Goal: Transaction & Acquisition: Purchase product/service

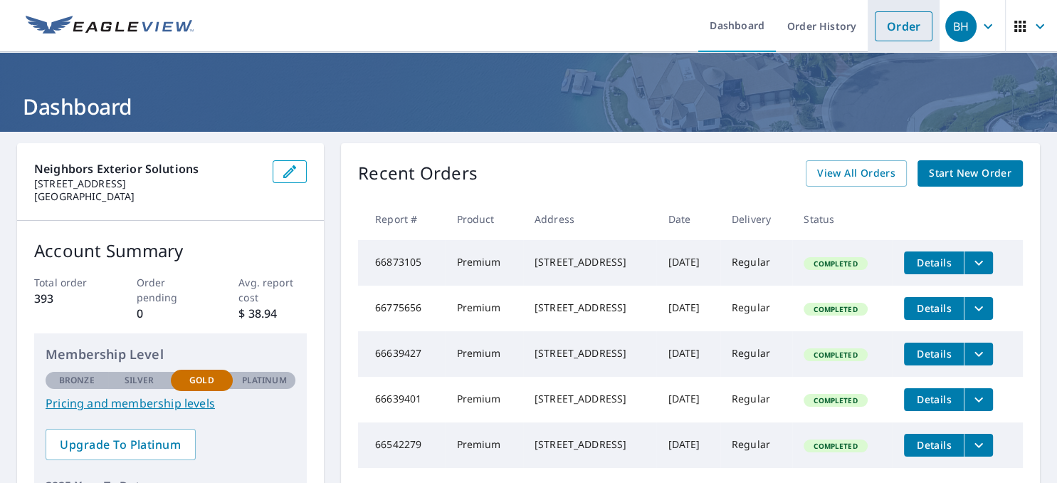
click at [904, 31] on link "Order" at bounding box center [904, 26] width 58 height 30
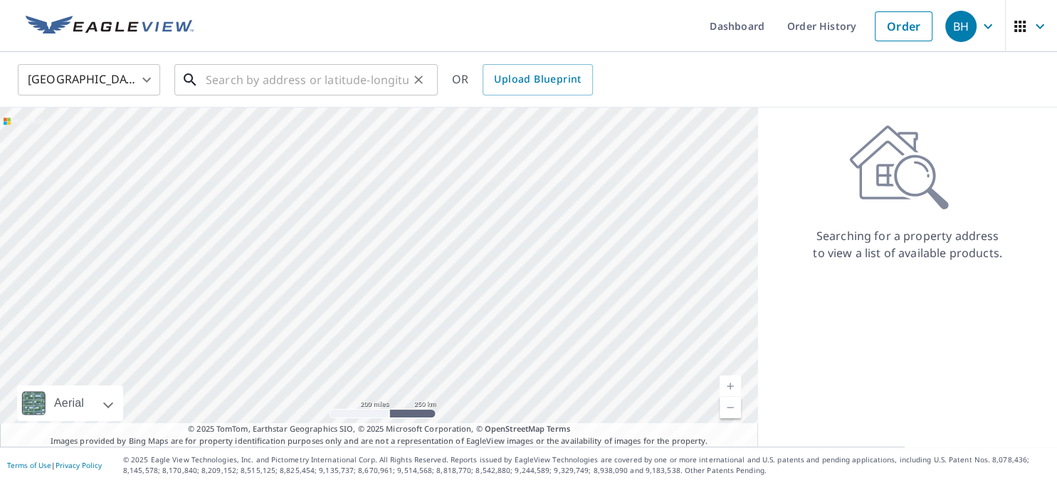
click at [208, 81] on input "text" at bounding box center [307, 80] width 203 height 40
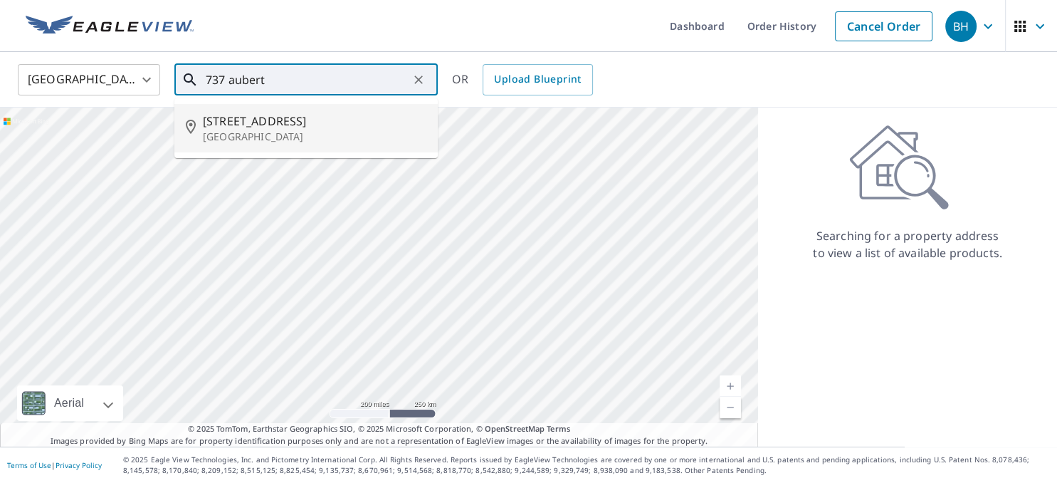
click at [264, 125] on span "[STREET_ADDRESS]" at bounding box center [315, 120] width 224 height 17
type input "[STREET_ADDRESS]"
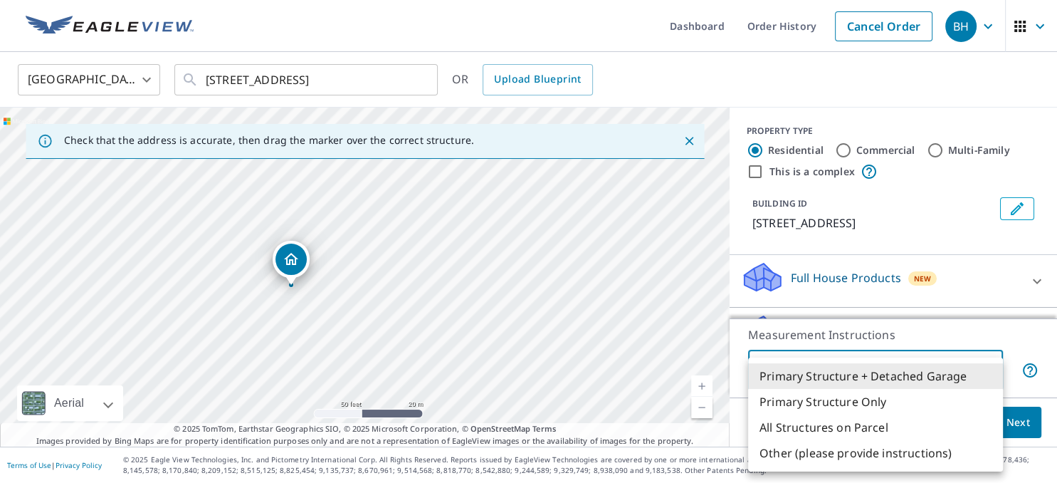
click at [918, 369] on body "BH BH Dashboard Order History Cancel Order BH [GEOGRAPHIC_DATA] [GEOGRAPHIC_DAT…" at bounding box center [528, 241] width 1057 height 483
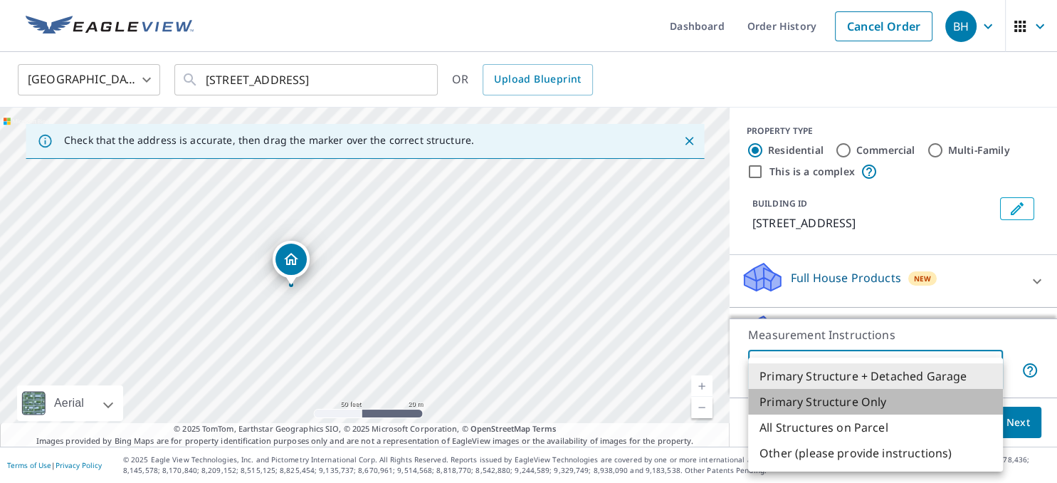
click at [825, 403] on li "Primary Structure Only" at bounding box center [875, 402] width 255 height 26
type input "2"
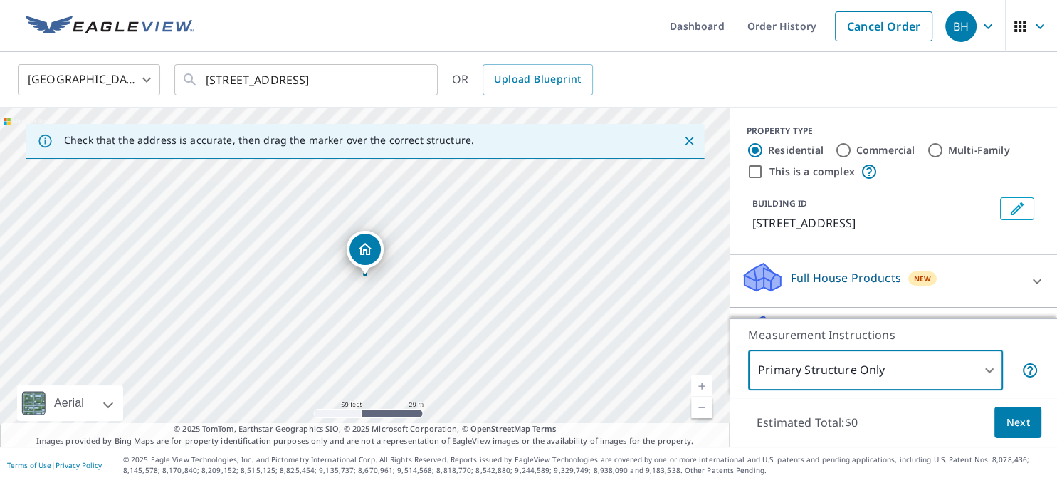
click at [1015, 423] on span "Next" at bounding box center [1018, 423] width 24 height 18
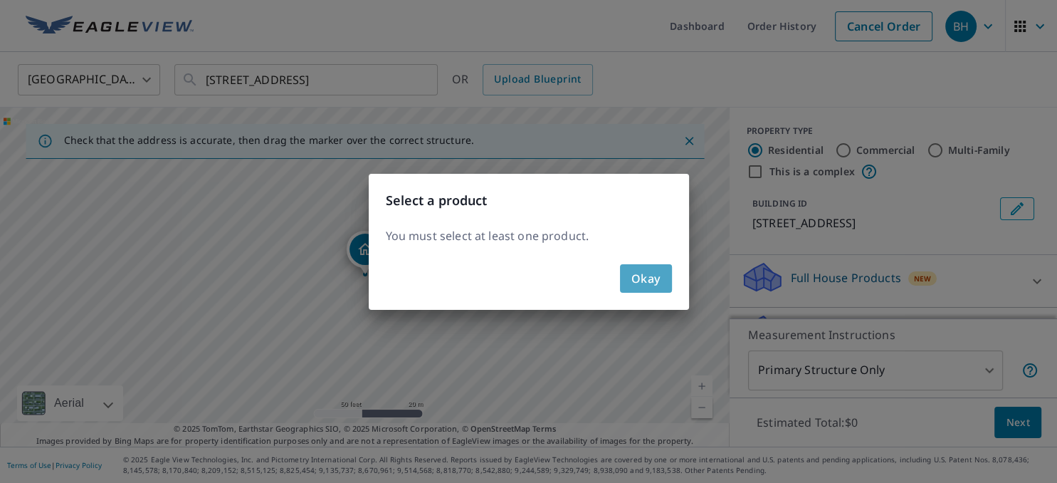
click at [643, 280] on span "Okay" at bounding box center [646, 278] width 29 height 20
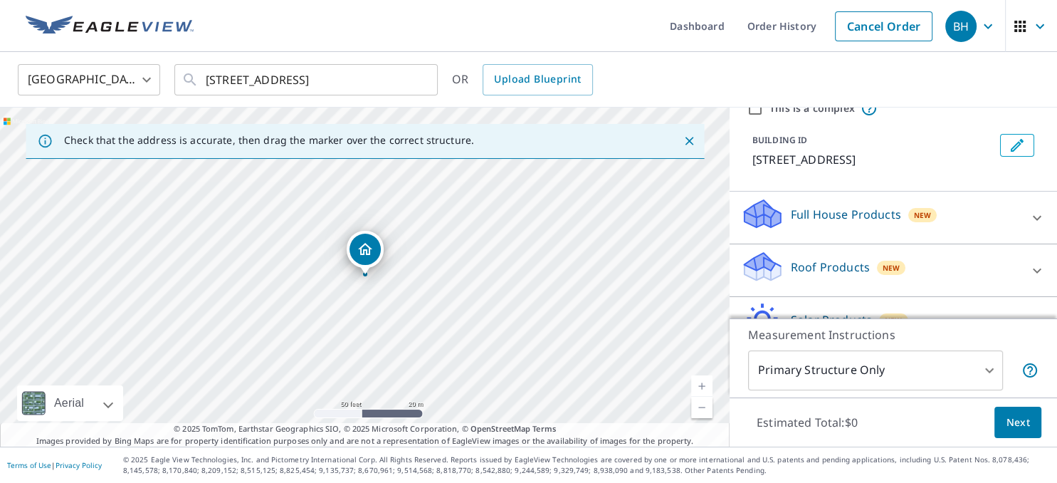
scroll to position [92, 0]
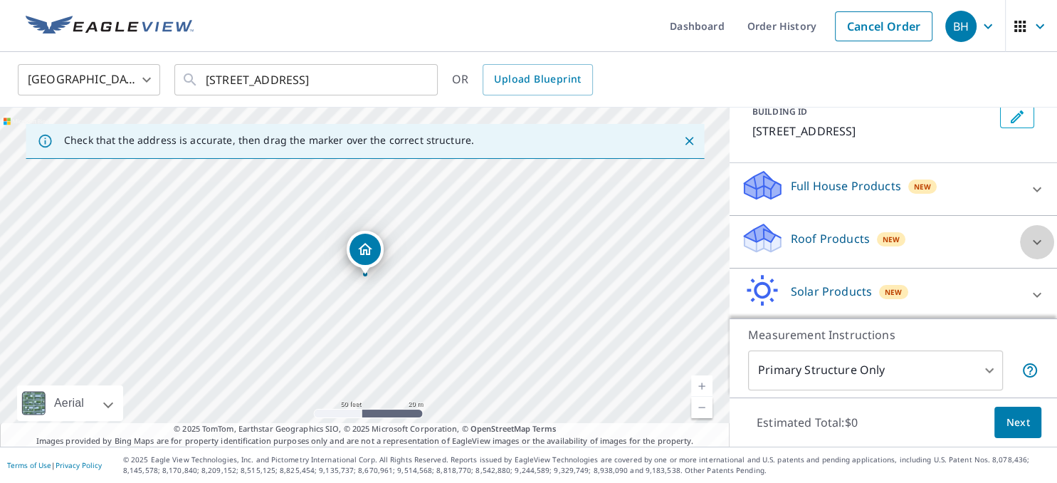
click at [1039, 239] on icon at bounding box center [1037, 242] width 17 height 17
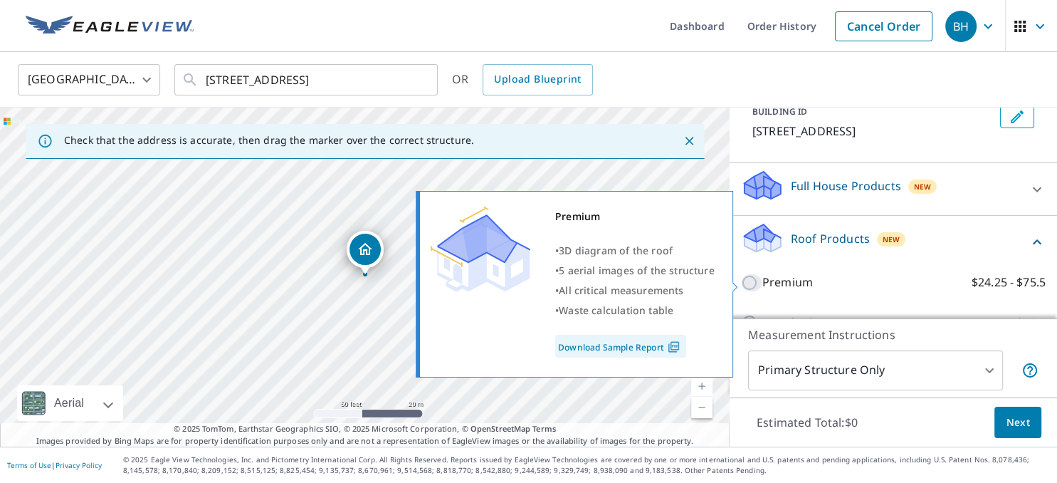
click at [747, 283] on input "Premium $24.25 - $75.5" at bounding box center [751, 282] width 21 height 17
checkbox input "true"
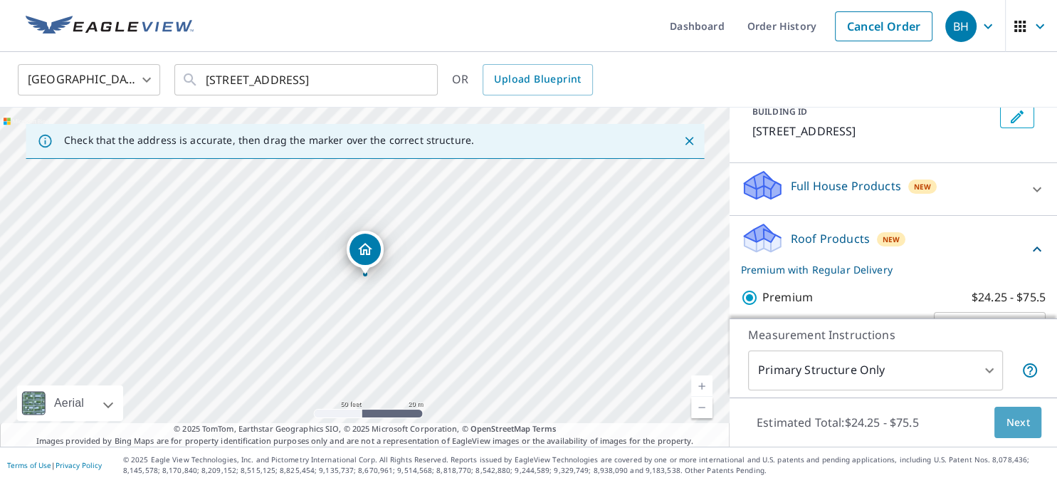
click at [1015, 426] on span "Next" at bounding box center [1018, 423] width 24 height 18
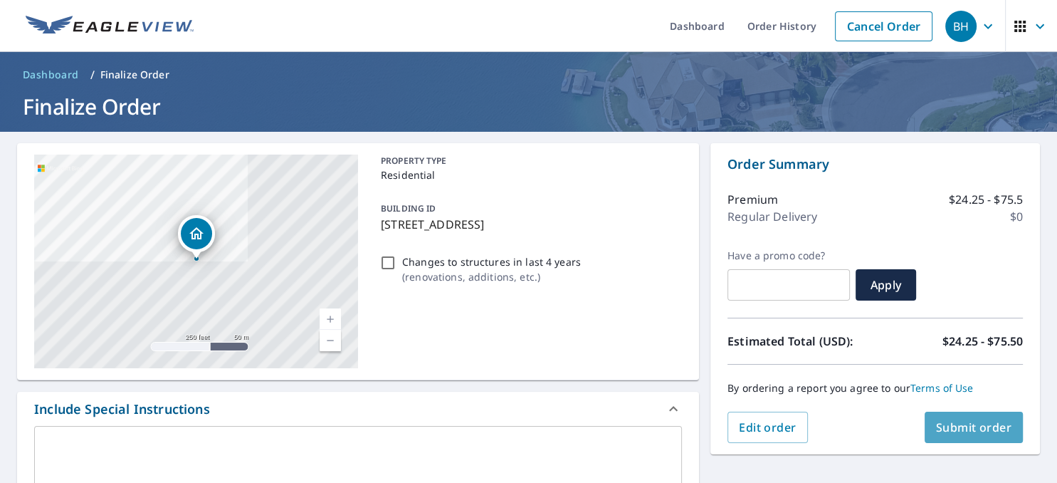
click at [978, 425] on span "Submit order" at bounding box center [974, 427] width 76 height 16
